Goal: Task Accomplishment & Management: Use online tool/utility

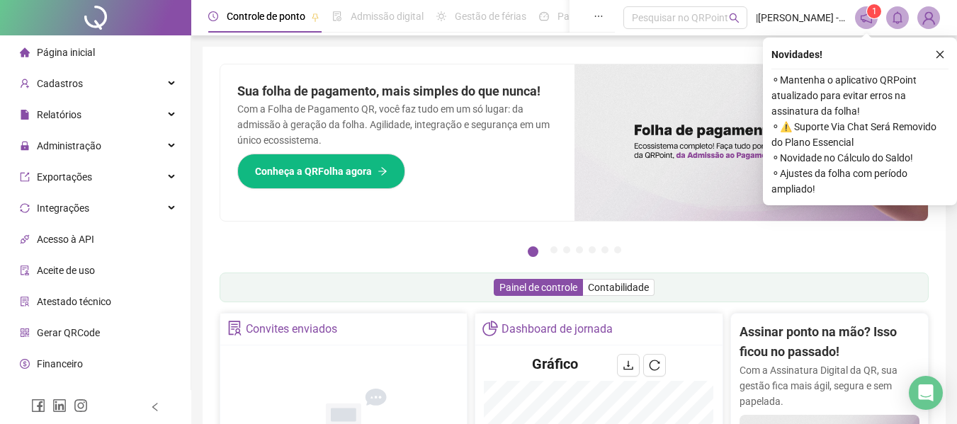
scroll to position [212, 0]
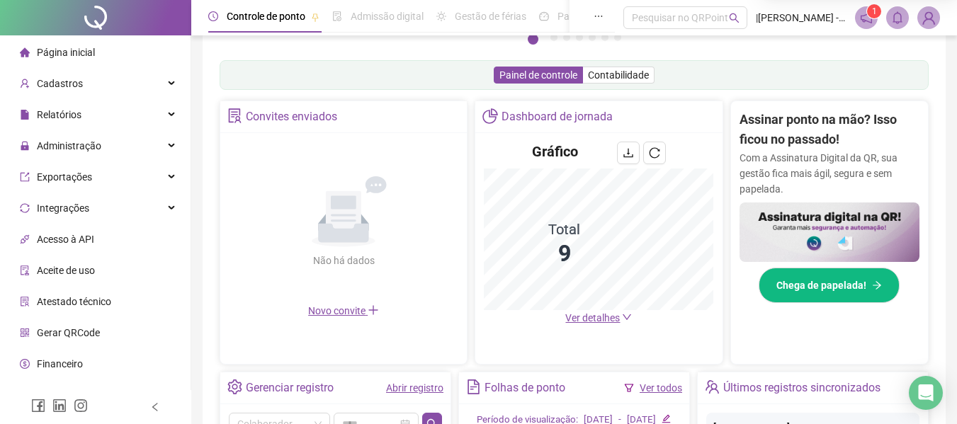
drag, startPoint x: 587, startPoint y: 318, endPoint x: 579, endPoint y: 333, distance: 17.4
click at [587, 318] on span "Ver detalhes" at bounding box center [592, 317] width 55 height 11
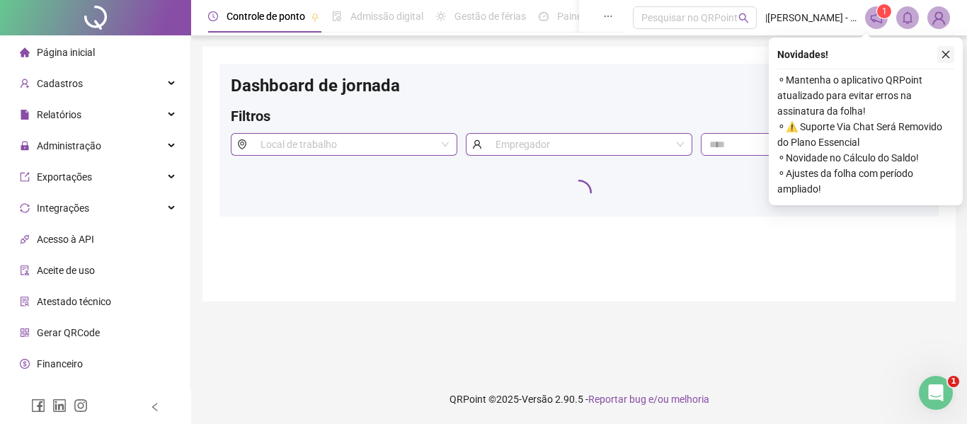
click at [951, 57] on button "button" at bounding box center [945, 54] width 17 height 17
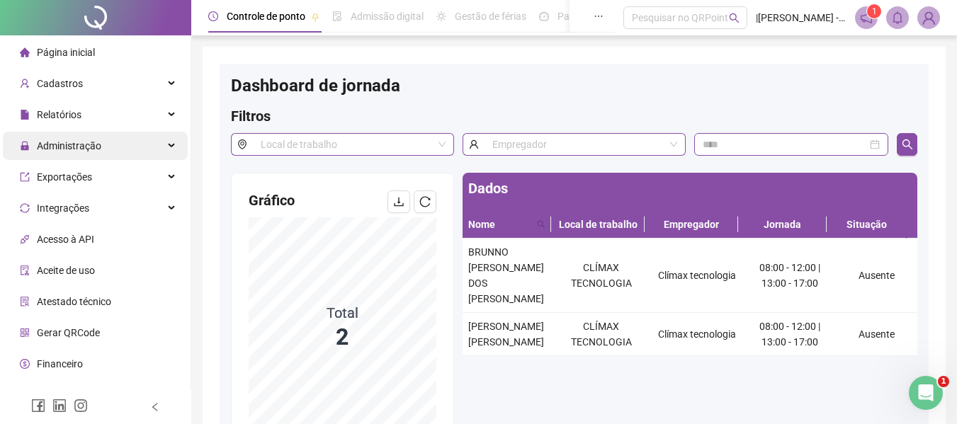
click at [76, 147] on span "Administração" at bounding box center [69, 145] width 64 height 11
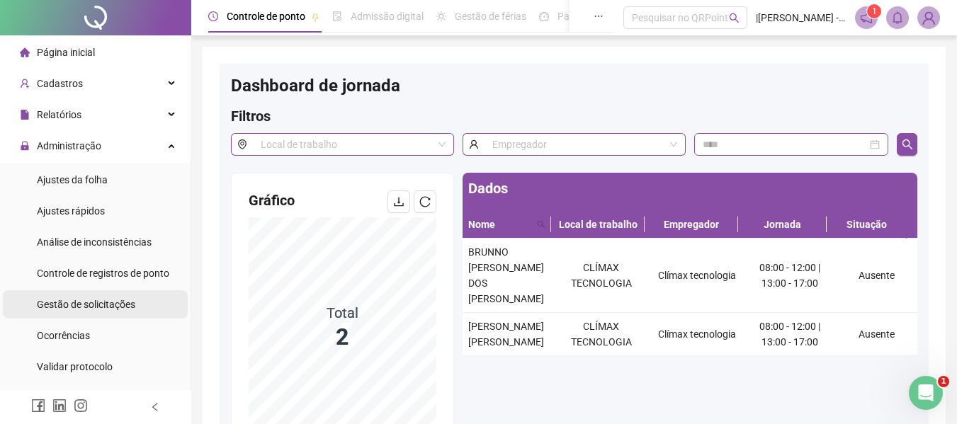
click at [91, 310] on span "Gestão de solicitações" at bounding box center [86, 304] width 98 height 11
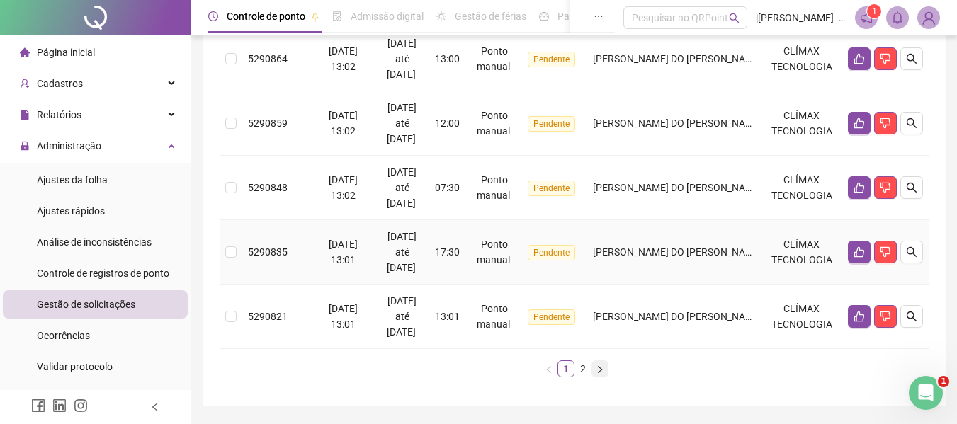
scroll to position [694, 0]
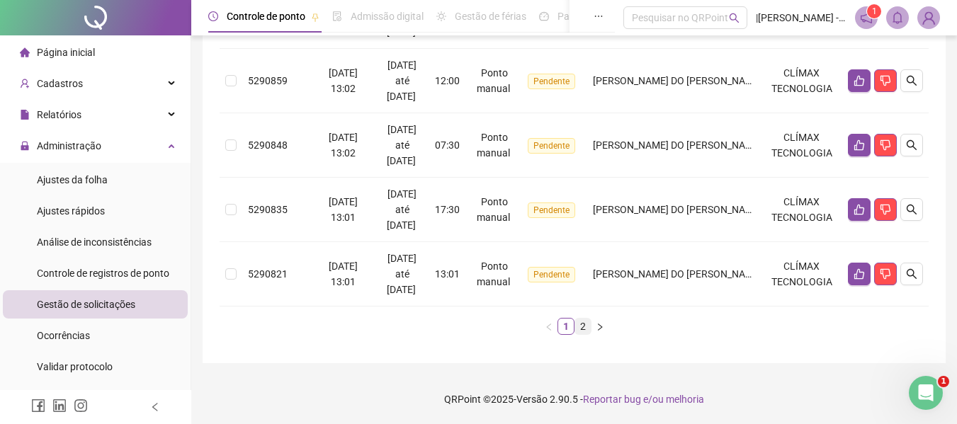
click at [583, 327] on link "2" at bounding box center [583, 327] width 16 height 16
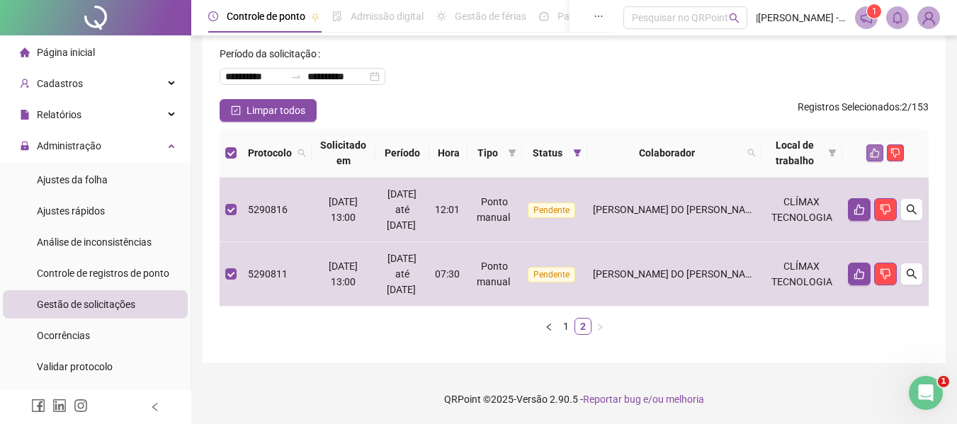
click at [878, 154] on icon "like" at bounding box center [874, 153] width 9 height 9
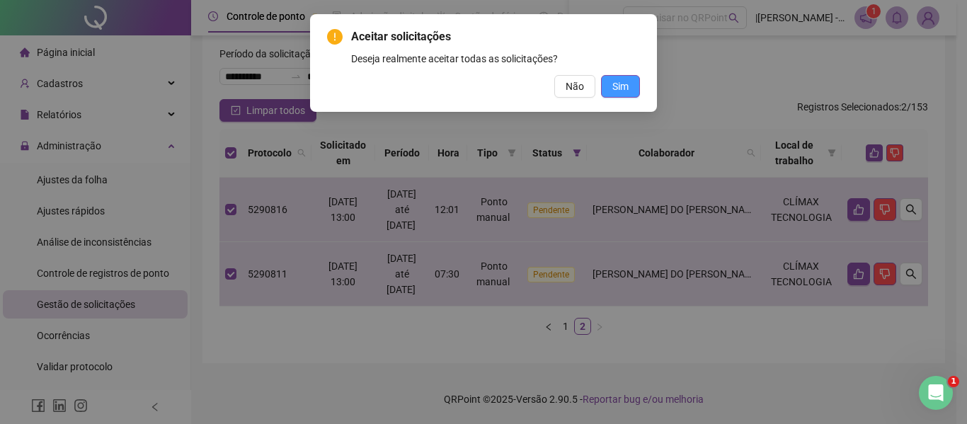
click at [615, 86] on span "Sim" at bounding box center [620, 87] width 16 height 16
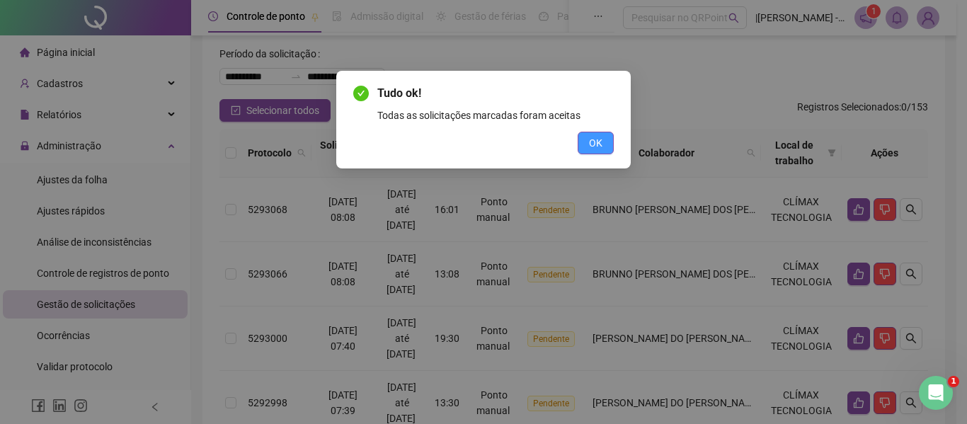
click at [598, 133] on button "OK" at bounding box center [596, 143] width 36 height 23
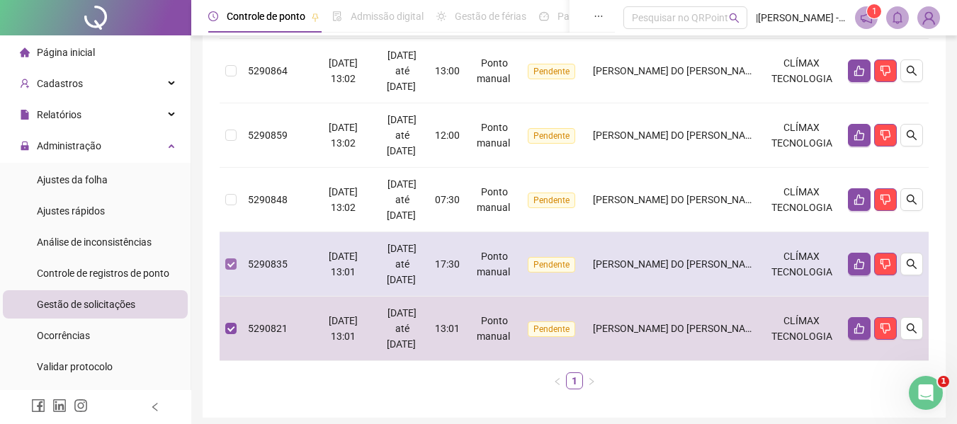
scroll to position [623, 0]
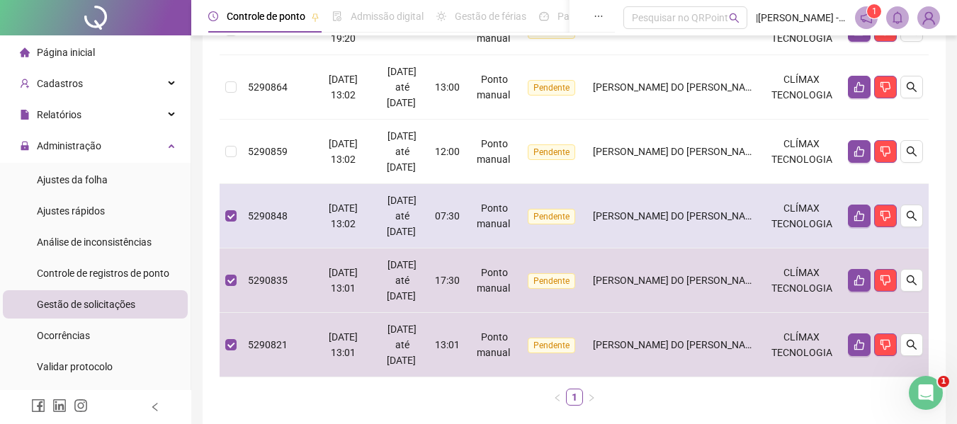
click at [223, 217] on td at bounding box center [230, 216] width 23 height 64
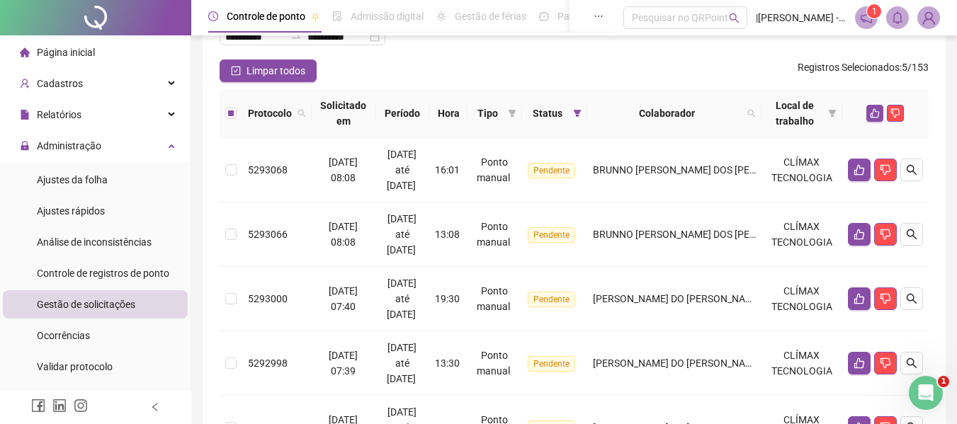
scroll to position [0, 0]
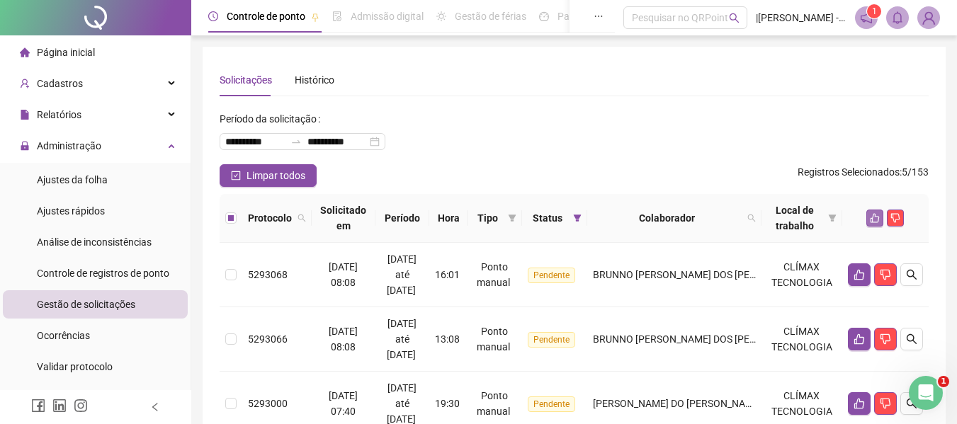
click at [872, 215] on icon "like" at bounding box center [875, 218] width 10 height 10
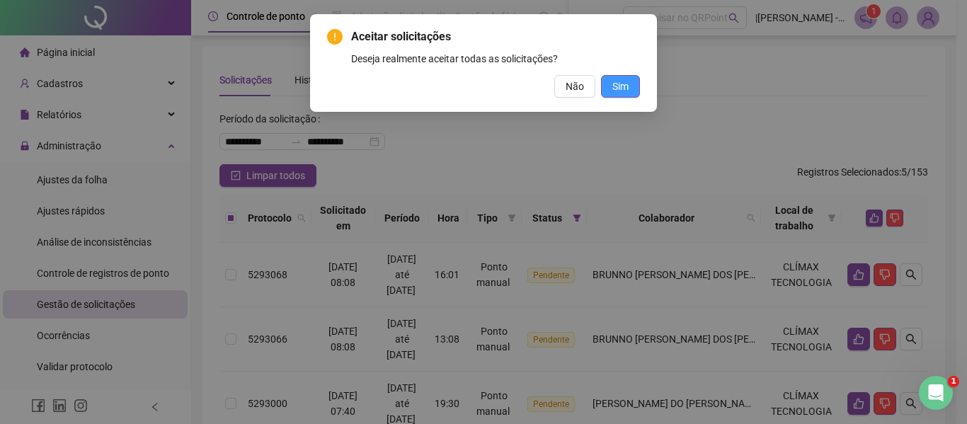
click at [626, 88] on span "Sim" at bounding box center [620, 87] width 16 height 16
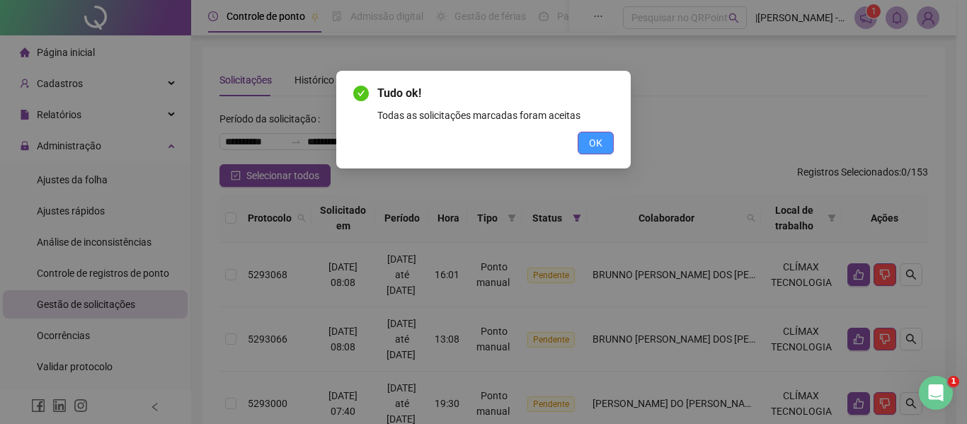
click at [597, 154] on button "OK" at bounding box center [596, 143] width 36 height 23
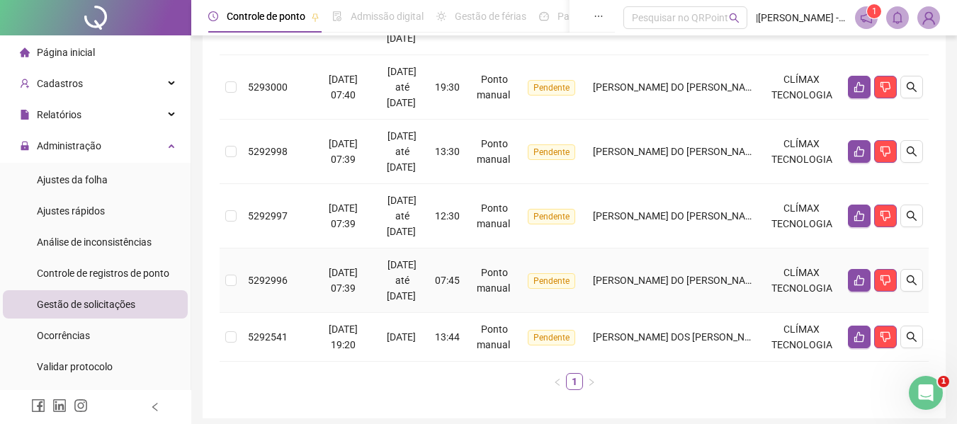
scroll to position [301, 0]
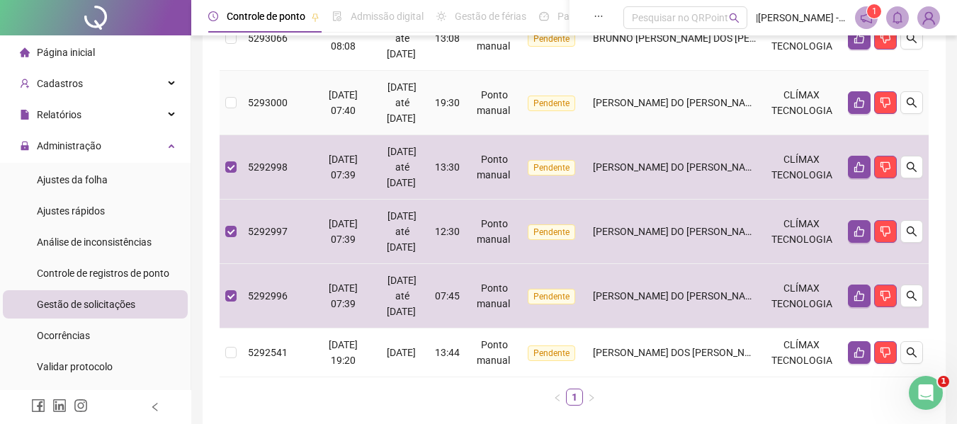
click at [228, 112] on td at bounding box center [230, 103] width 23 height 64
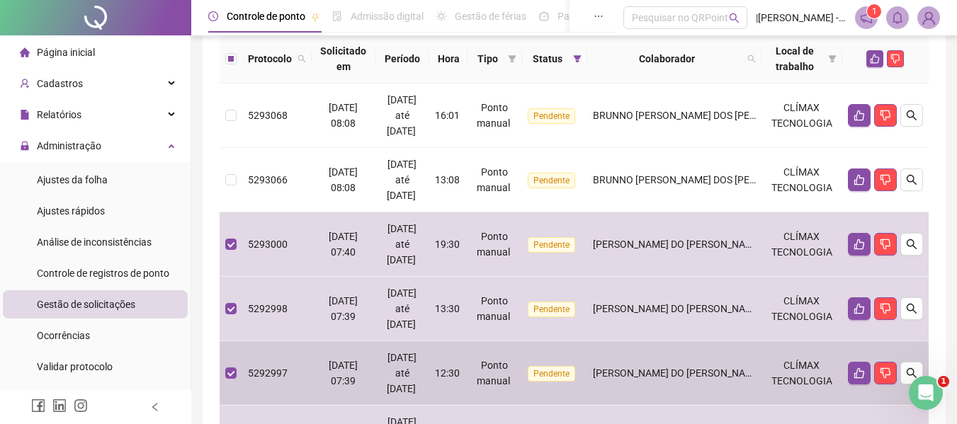
scroll to position [372, 0]
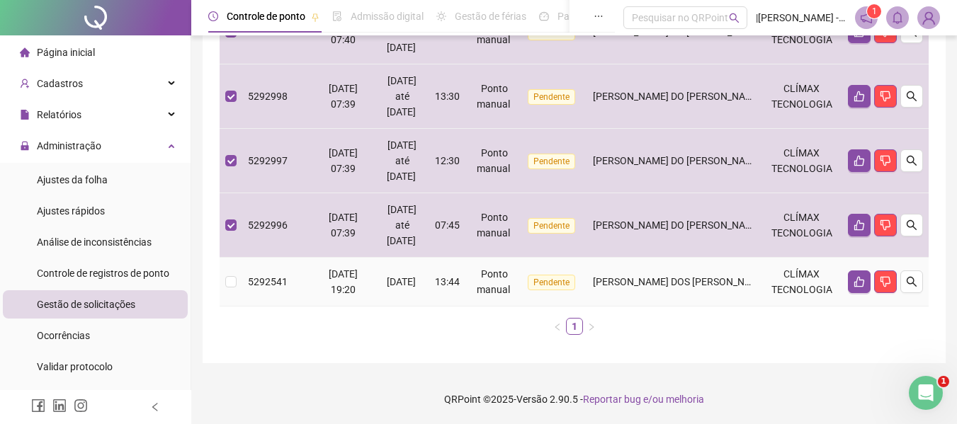
click at [223, 280] on td at bounding box center [230, 282] width 23 height 49
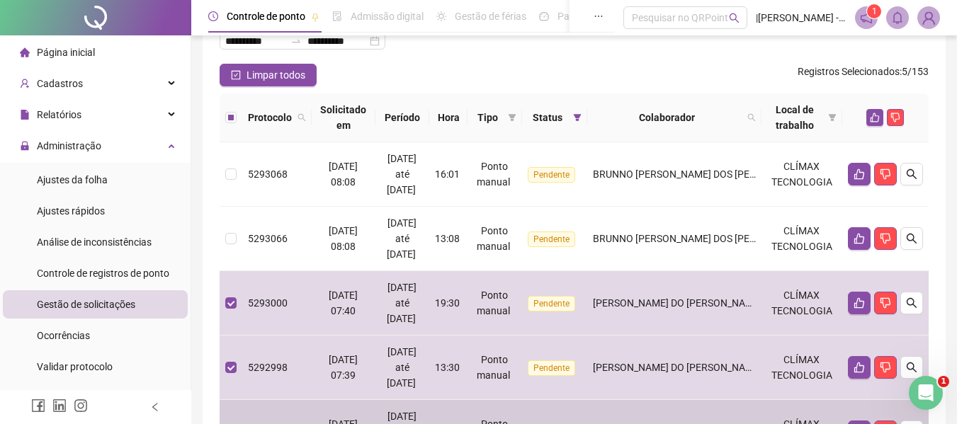
scroll to position [18, 0]
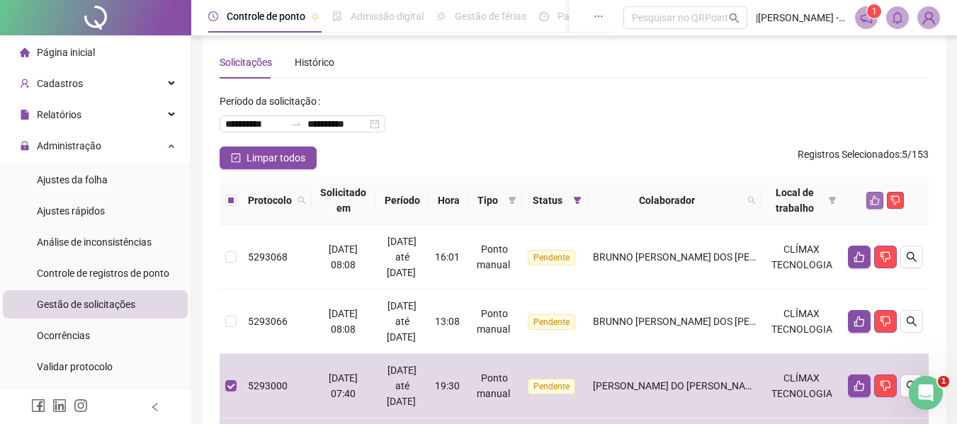
click at [879, 195] on button "button" at bounding box center [874, 200] width 17 height 17
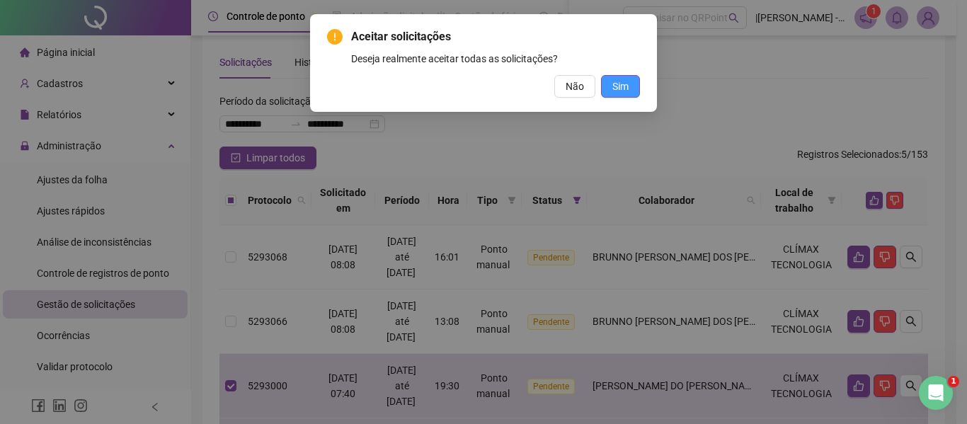
click at [614, 87] on span "Sim" at bounding box center [620, 87] width 16 height 16
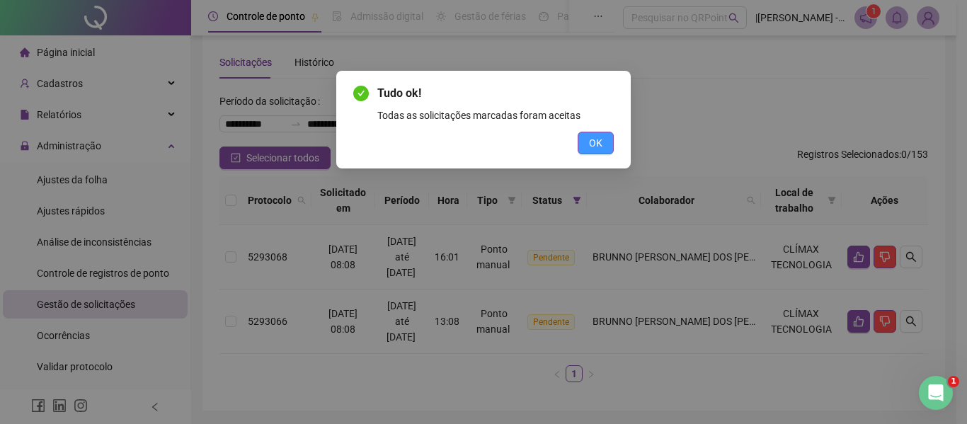
click at [597, 142] on span "OK" at bounding box center [595, 143] width 13 height 16
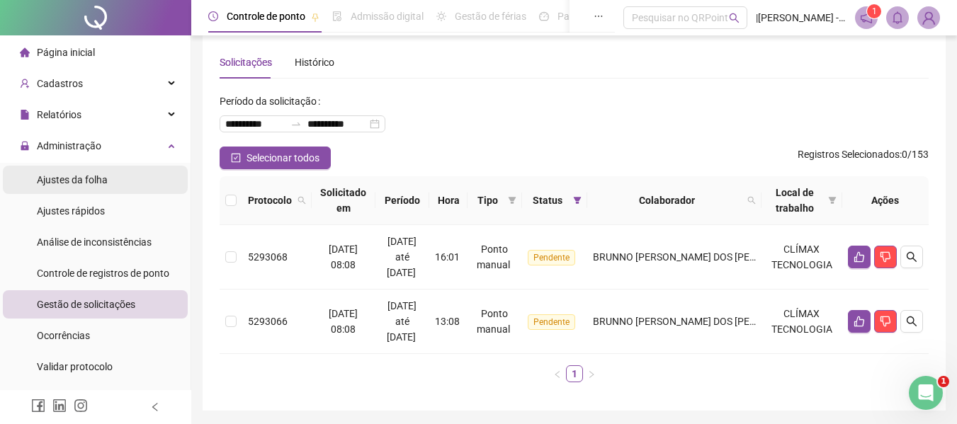
click at [73, 177] on span "Ajustes da folha" at bounding box center [72, 179] width 71 height 11
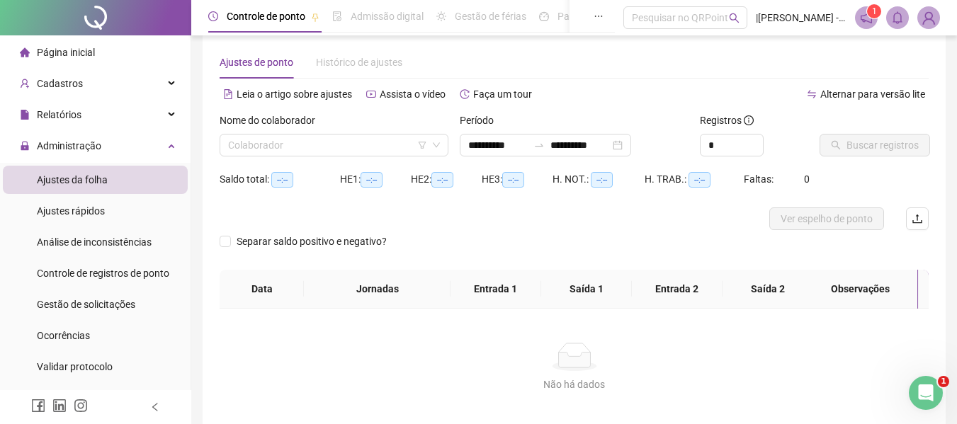
type input "**********"
click at [351, 137] on input "search" at bounding box center [327, 145] width 199 height 21
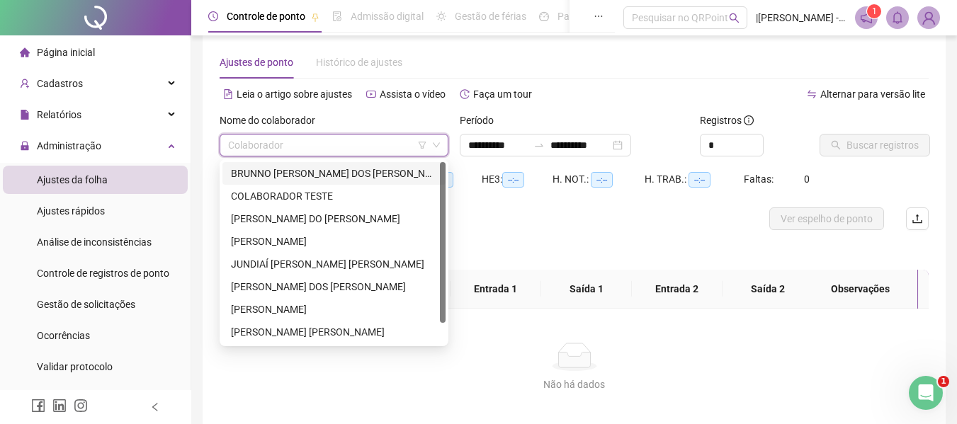
click at [263, 183] on div "BRUNNO [PERSON_NAME] DOS [PERSON_NAME]" at bounding box center [333, 173] width 223 height 23
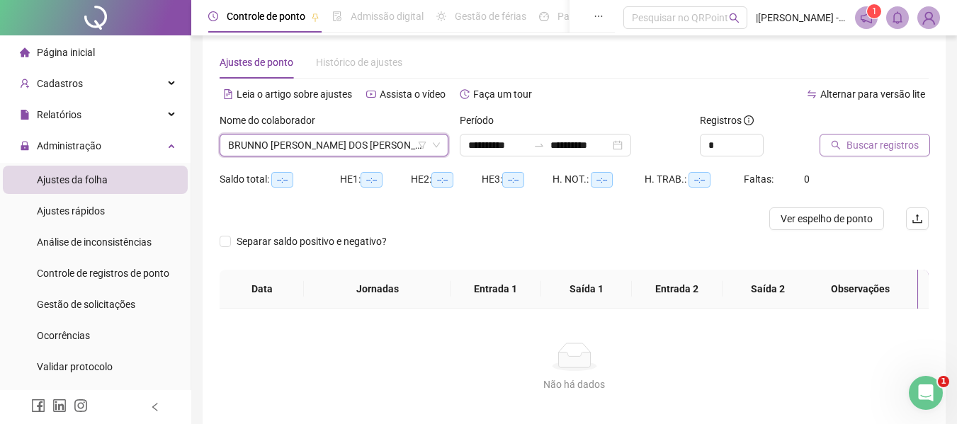
click at [897, 146] on span "Buscar registros" at bounding box center [882, 145] width 72 height 16
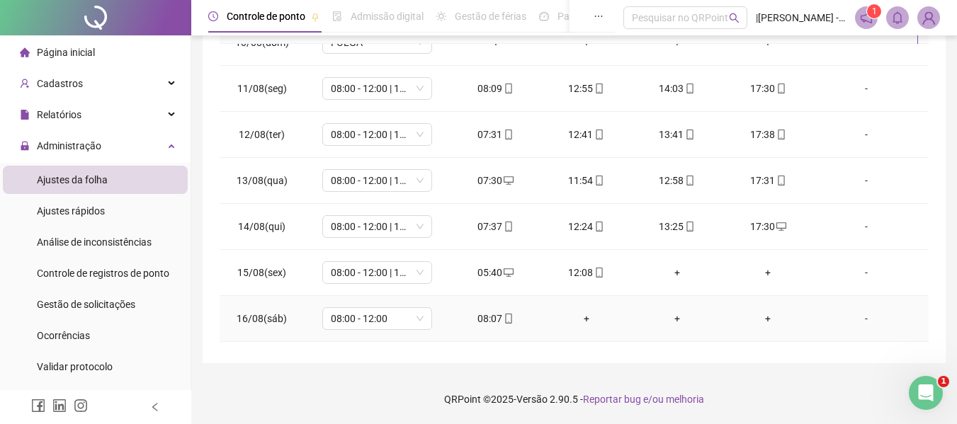
scroll to position [480, 0]
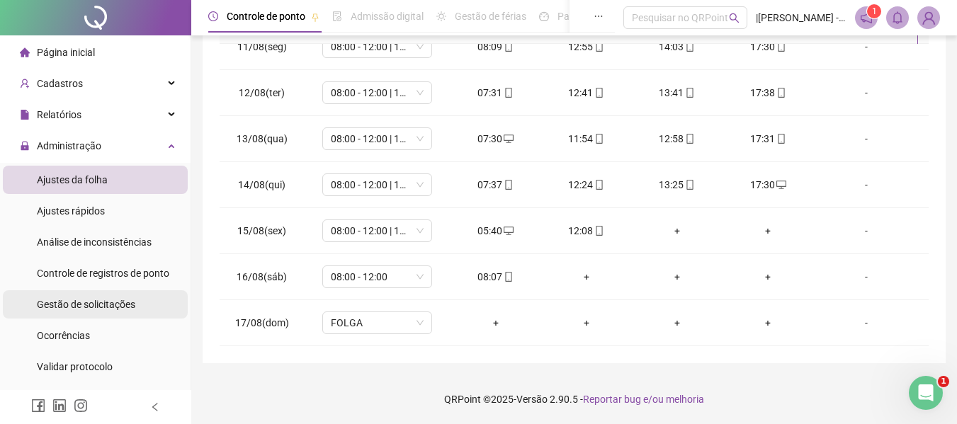
click at [72, 297] on div "Gestão de solicitações" at bounding box center [86, 304] width 98 height 28
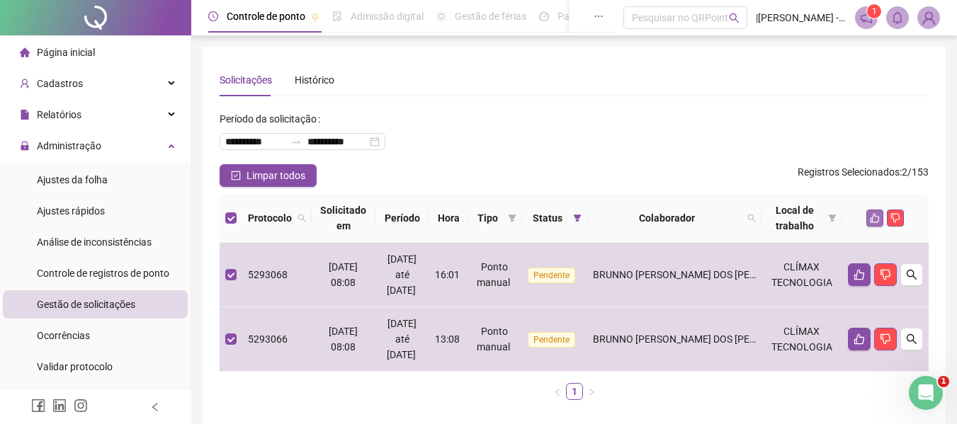
click at [878, 217] on icon "like" at bounding box center [875, 218] width 10 height 10
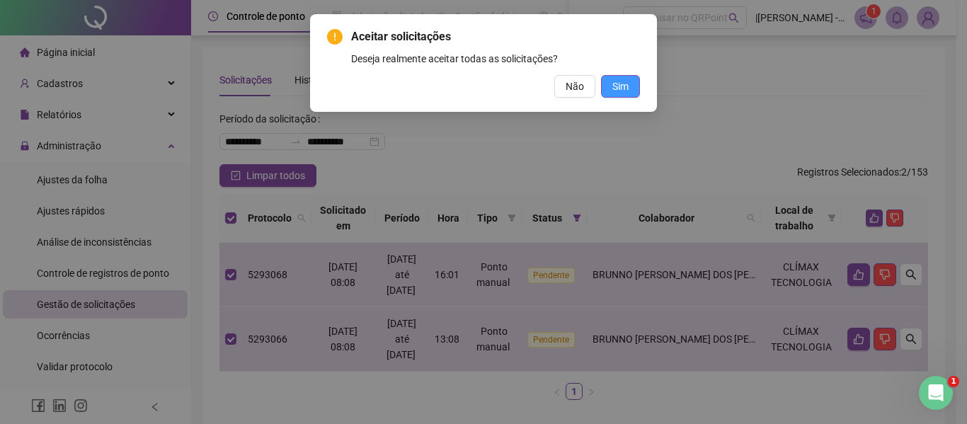
click at [613, 81] on span "Sim" at bounding box center [620, 87] width 16 height 16
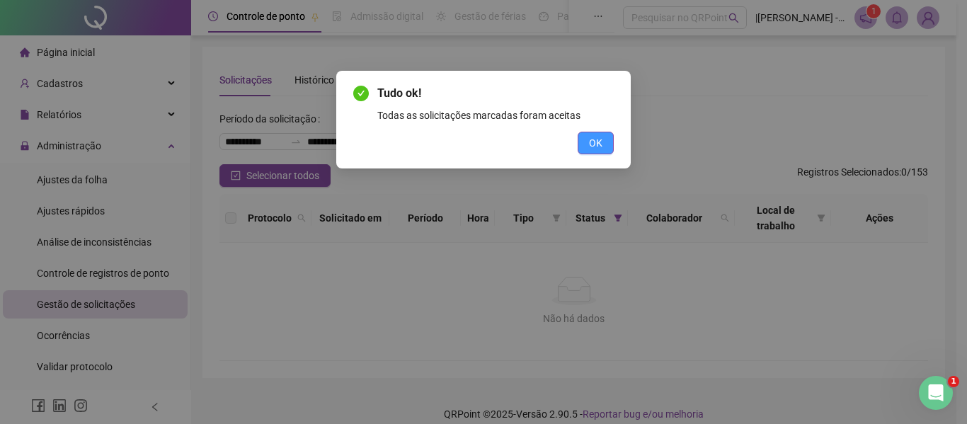
click at [598, 137] on span "OK" at bounding box center [595, 143] width 13 height 16
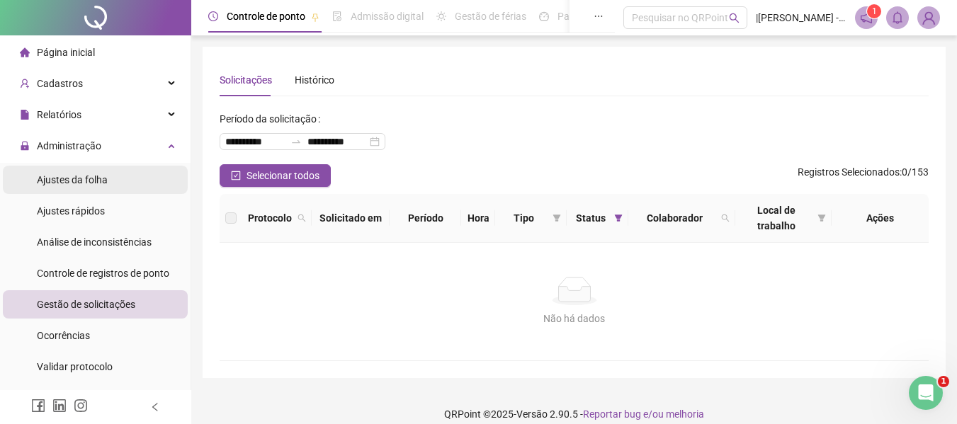
click at [63, 176] on span "Ajustes da folha" at bounding box center [72, 179] width 71 height 11
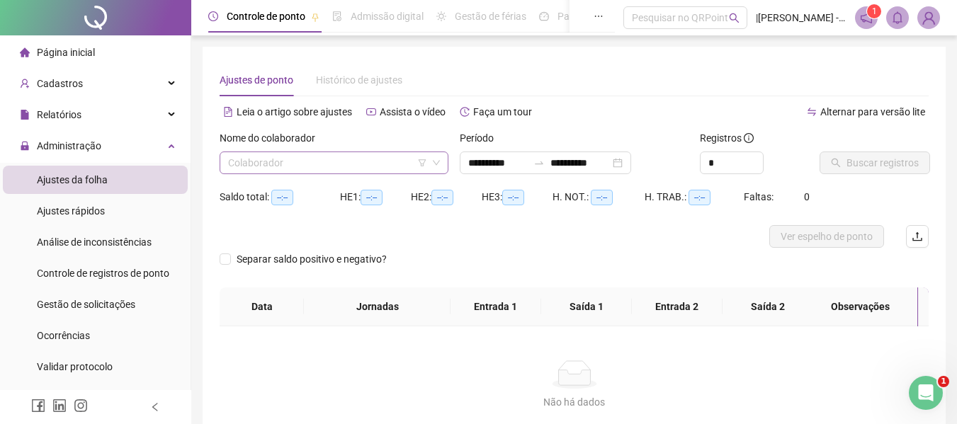
click at [369, 157] on input "search" at bounding box center [327, 162] width 199 height 21
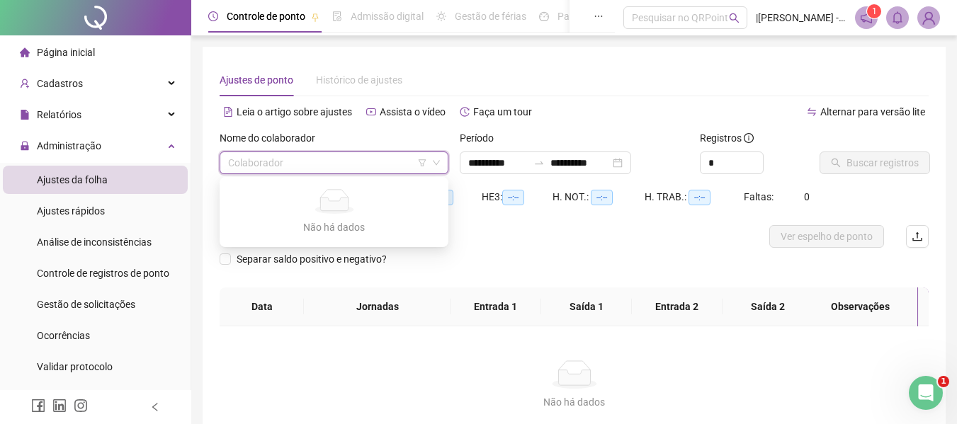
click at [350, 169] on input "search" at bounding box center [327, 162] width 199 height 21
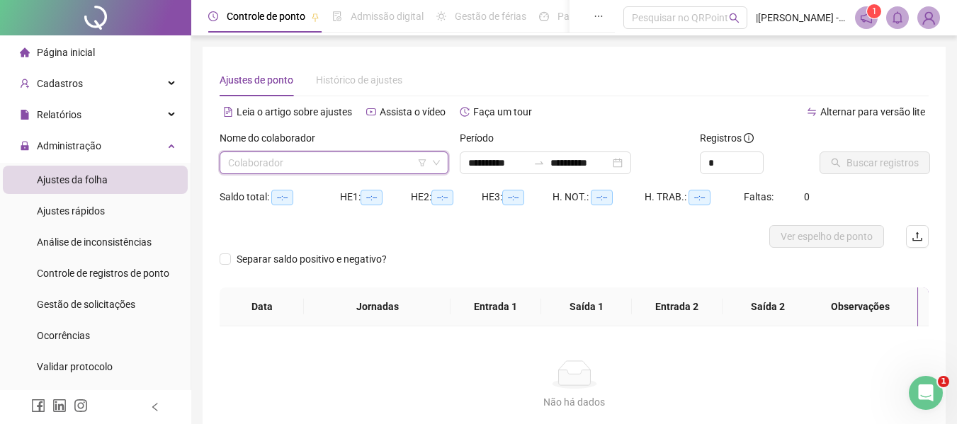
click at [440, 161] on div "Colaborador" at bounding box center [333, 163] width 229 height 23
click at [368, 168] on input "search" at bounding box center [327, 162] width 199 height 21
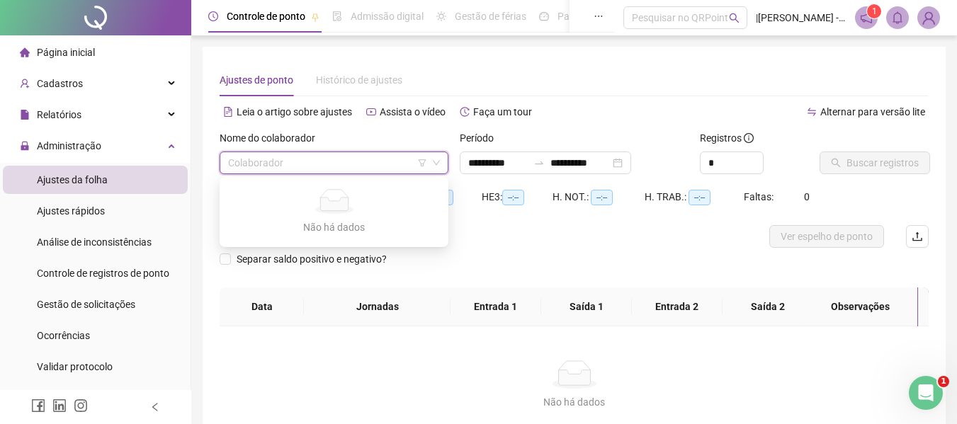
click at [368, 168] on input "search" at bounding box center [327, 162] width 199 height 21
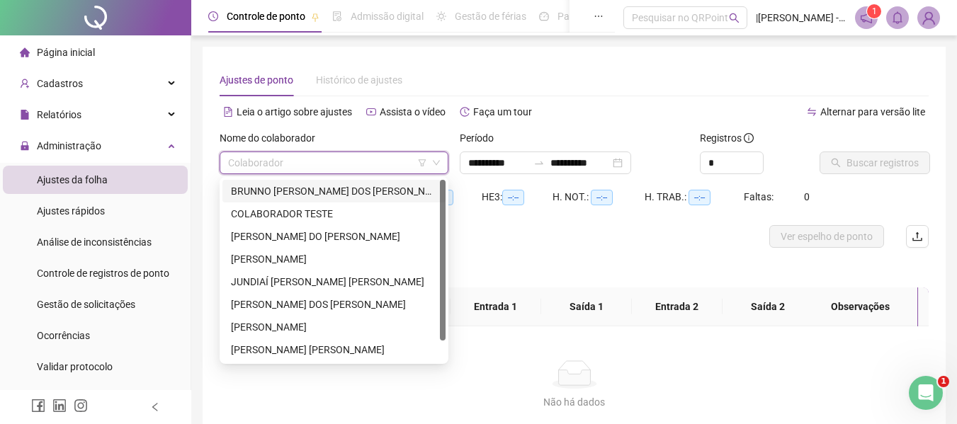
type input "**********"
click at [287, 193] on div "BRUNNO [PERSON_NAME] DOS [PERSON_NAME]" at bounding box center [334, 191] width 206 height 16
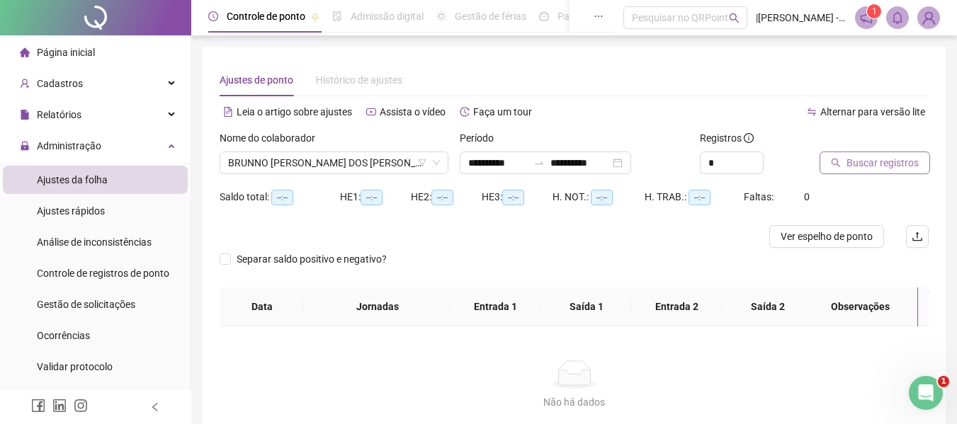
click at [877, 166] on span "Buscar registros" at bounding box center [882, 163] width 72 height 16
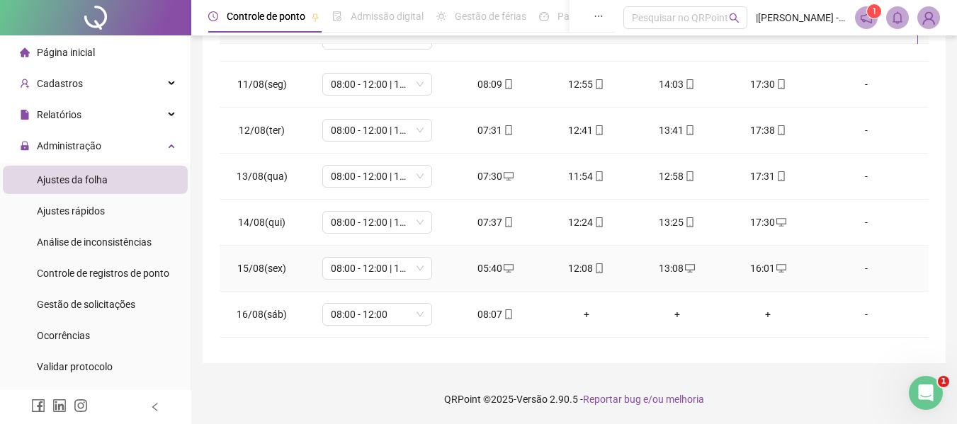
scroll to position [480, 0]
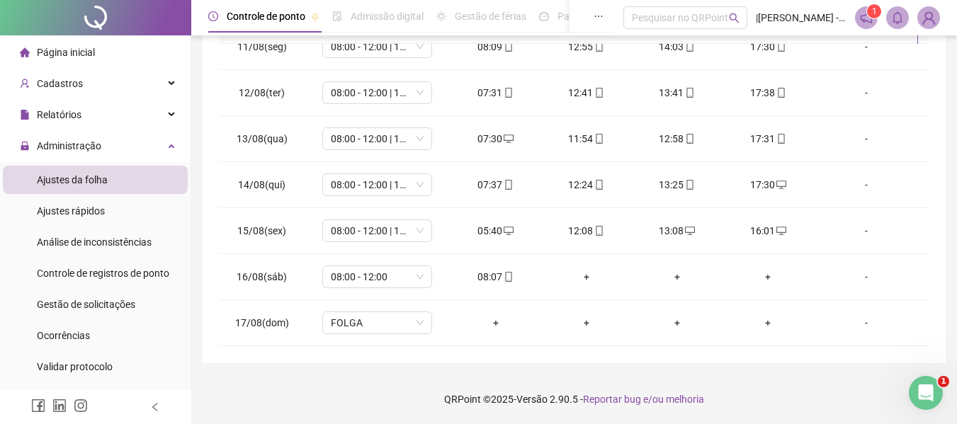
click at [258, 388] on footer "QRPoint © 2025 - Versão 2.90.5 - Reportar bug e/ou melhoria" at bounding box center [573, 400] width 765 height 50
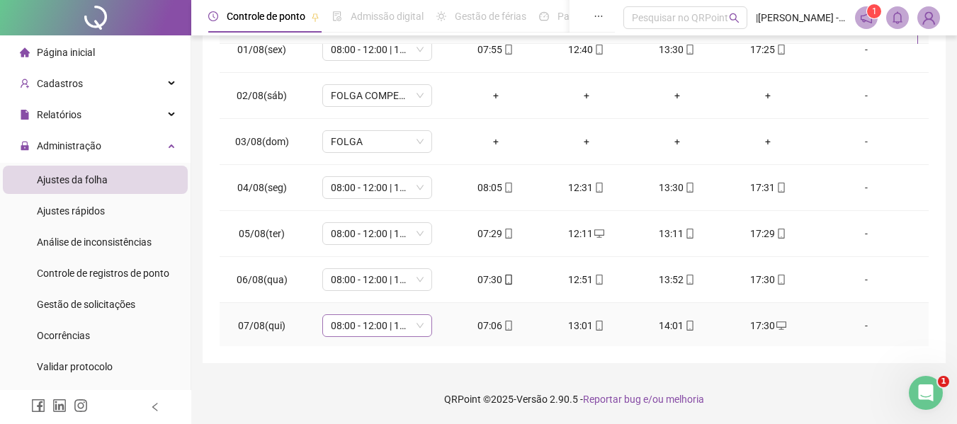
scroll to position [0, 0]
